Goal: Transaction & Acquisition: Purchase product/service

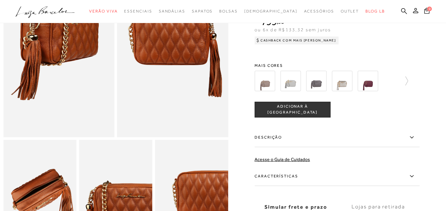
scroll to position [363, 0]
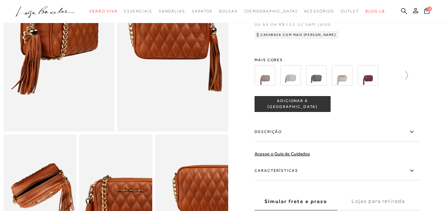
drag, startPoint x: 290, startPoint y: 117, endPoint x: 405, endPoint y: 82, distance: 120.5
click at [290, 110] on span "ADICIONAR À [GEOGRAPHIC_DATA]" at bounding box center [292, 104] width 75 height 12
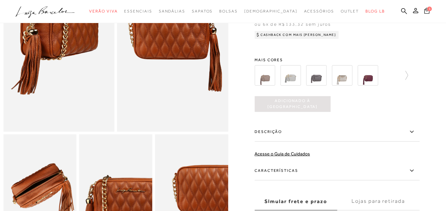
scroll to position [0, 0]
click at [427, 11] on span "1" at bounding box center [429, 8] width 5 height 5
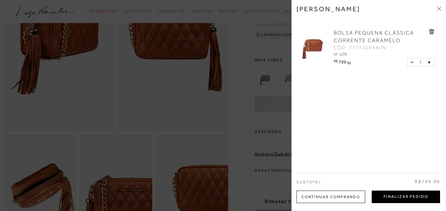
click at [403, 199] on button "Finalizar Pedido" at bounding box center [405, 197] width 68 height 13
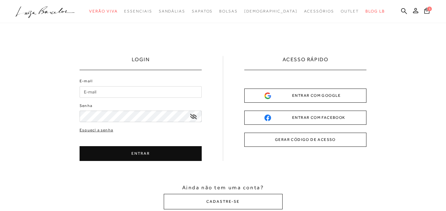
click at [125, 95] on input "E-mail" at bounding box center [141, 92] width 122 height 12
type input "[EMAIL_ADDRESS][DOMAIN_NAME]"
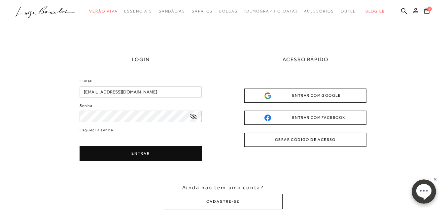
click at [311, 98] on div "ENTRAR COM GOOGLE" at bounding box center [305, 95] width 82 height 7
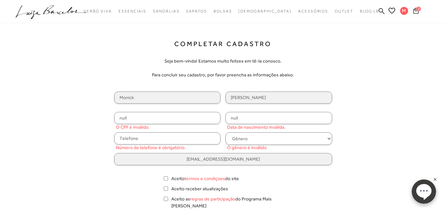
click at [167, 118] on input "null" at bounding box center [167, 118] width 107 height 12
type input "419.948.608-98"
drag, startPoint x: 246, startPoint y: 120, endPoint x: 215, endPoint y: 117, distance: 31.9
click at [215, 118] on div "Monick [PERSON_NAME] 419.948.608-98 null Número de telefone é obrigatório. Gêne…" at bounding box center [223, 129] width 218 height 74
type input "[DATE]"
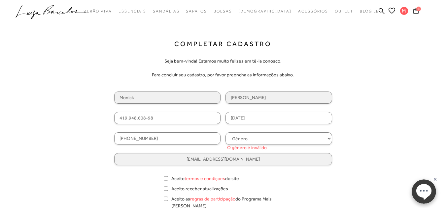
type input "[PHONE_NUMBER]"
select select
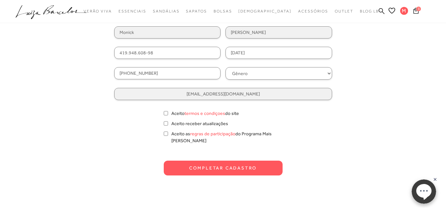
scroll to position [66, 0]
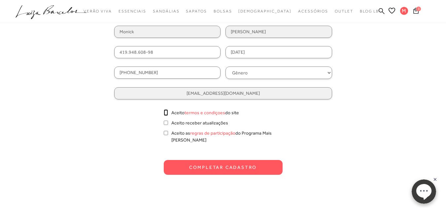
click at [166, 113] on input "Aceito termos e condiçoes do site" at bounding box center [166, 113] width 4 height 7
checkbox input "true"
drag, startPoint x: 166, startPoint y: 134, endPoint x: 175, endPoint y: 141, distance: 11.0
click at [166, 134] on input "Aceito as regras de participação do Programa Mais [PERSON_NAME]" at bounding box center [166, 133] width 4 height 7
checkbox input "true"
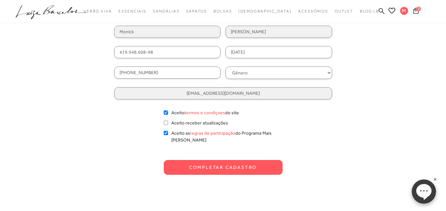
click at [215, 160] on button "Completar Cadastro" at bounding box center [223, 167] width 119 height 15
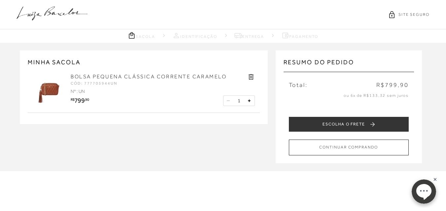
drag, startPoint x: 337, startPoint y: 123, endPoint x: 282, endPoint y: 141, distance: 57.4
click at [337, 123] on button "ESCOLHA O FRETE" at bounding box center [349, 124] width 120 height 15
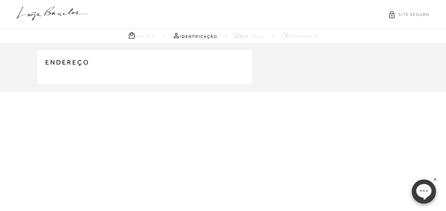
type input "[PHONE_NUMBER]"
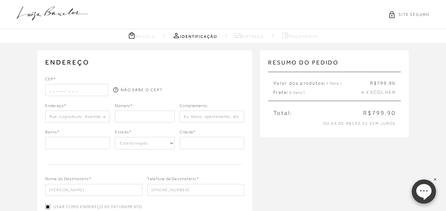
click at [48, 87] on input "text" at bounding box center [76, 90] width 63 height 12
type input "15804-080"
type input "Rua [PERSON_NAME]"
type input "Vila Motta"
select select "SP"
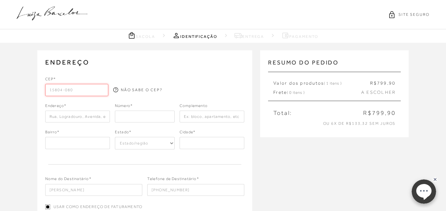
type input "Catanduva"
type input "15804-080"
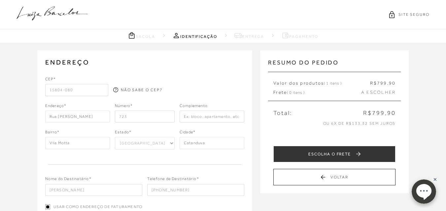
type input "723"
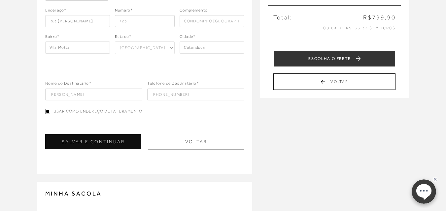
scroll to position [99, 0]
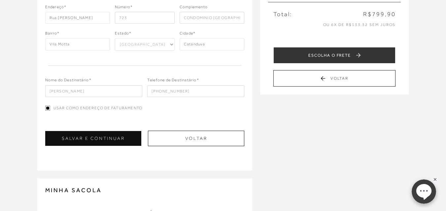
type input "CONDOMINIO [GEOGRAPHIC_DATA]"
click at [109, 135] on button "SALVAR E CONTINUAR" at bounding box center [93, 138] width 96 height 15
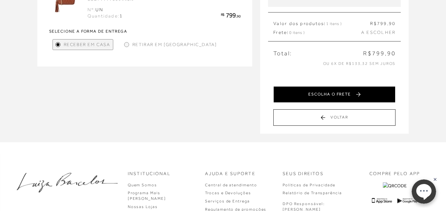
click at [358, 96] on button "ESCOLHA O FRETE" at bounding box center [334, 94] width 122 height 16
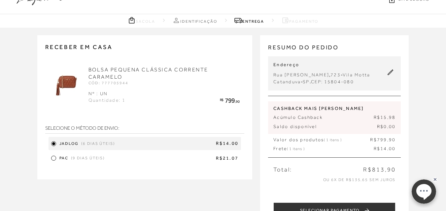
scroll to position [0, 0]
